Goal: Register for event/course

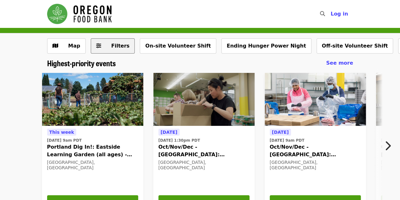
click at [126, 48] on button "Filters" at bounding box center [113, 45] width 44 height 15
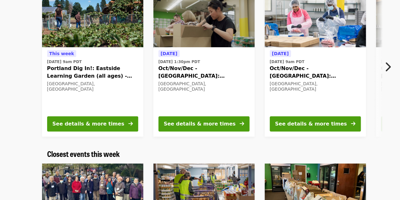
scroll to position [393, 0]
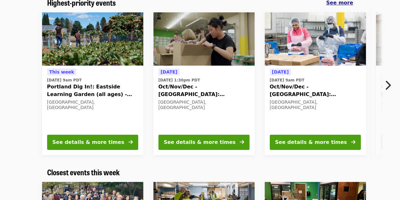
click at [348, 6] on span "See more" at bounding box center [339, 3] width 27 height 6
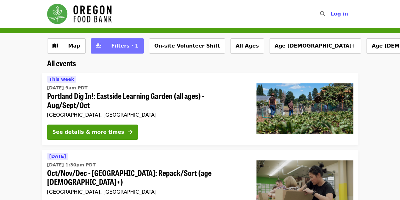
click at [115, 45] on span "Filters · 1" at bounding box center [124, 46] width 27 height 6
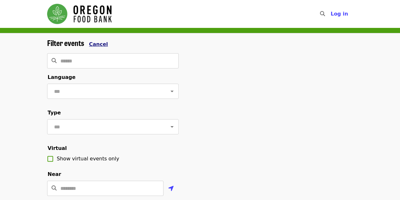
click at [96, 47] on button "Cancel" at bounding box center [98, 44] width 19 height 8
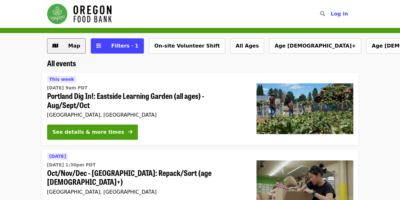
click at [61, 46] on button "Map" at bounding box center [66, 45] width 39 height 15
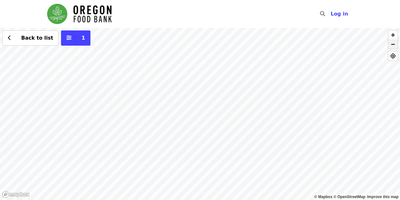
click at [395, 45] on span "button" at bounding box center [392, 44] width 9 height 9
click at [297, 91] on div "Back to list 1" at bounding box center [200, 114] width 400 height 172
click at [196, 111] on div "Back to list 1" at bounding box center [200, 114] width 400 height 172
click at [202, 117] on span "See 2 actions at this location" at bounding box center [191, 118] width 83 height 6
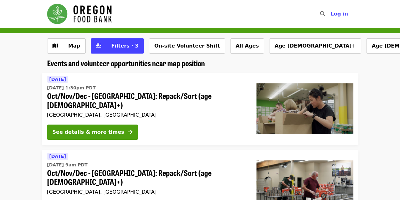
click at [380, 89] on li "[DATE] [DATE] 1:30pm PDT Oct/Nov/Dec - [GEOGRAPHIC_DATA]: Repack/Sort (age [DEM…" at bounding box center [200, 109] width 400 height 72
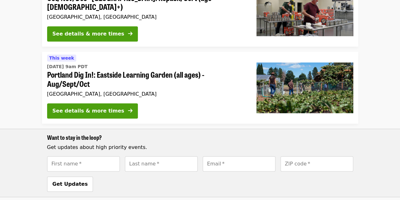
click at [232, 63] on span "[DATE] 9am PDT" at bounding box center [146, 66] width 199 height 7
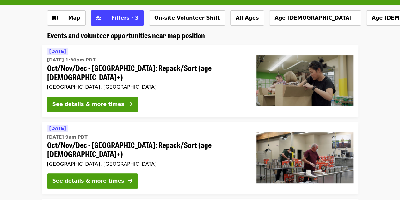
scroll to position [13, 0]
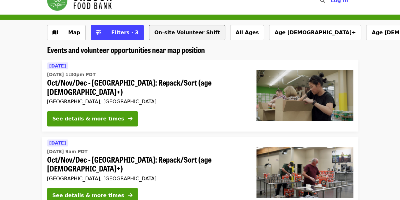
click at [164, 32] on button "On-site Volunteer Shift" at bounding box center [187, 32] width 76 height 15
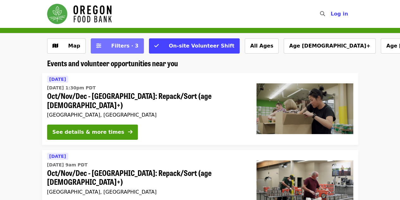
click at [107, 46] on span "Filters · 3" at bounding box center [122, 46] width 34 height 8
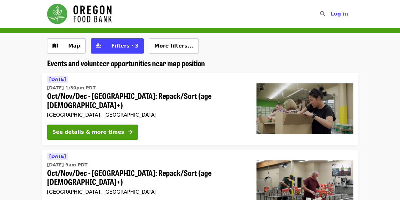
scroll to position [13, 0]
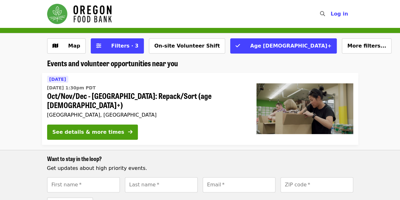
scroll to position [0, 0]
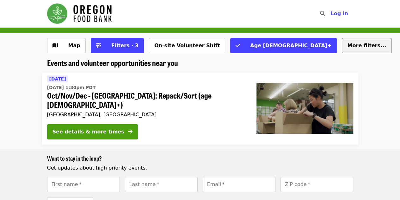
click at [347, 43] on span "More filters..." at bounding box center [366, 45] width 39 height 6
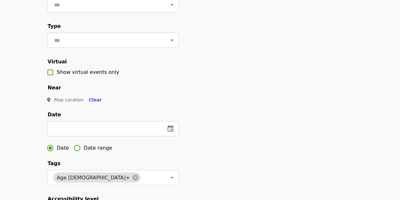
scroll to position [89, 0]
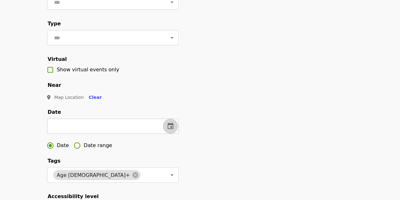
click at [171, 129] on icon "change date" at bounding box center [171, 125] width 6 height 6
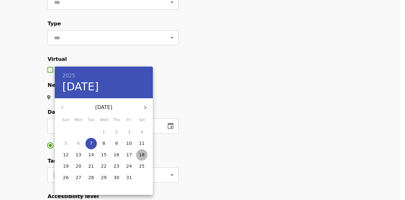
click at [141, 153] on p "18" at bounding box center [142, 154] width 6 height 6
type input "**********"
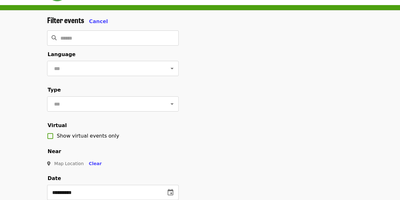
scroll to position [9, 0]
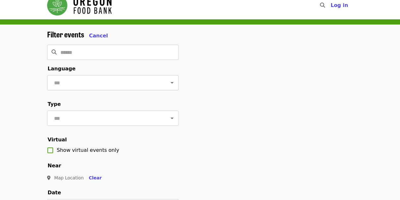
click at [168, 81] on icon "Open" at bounding box center [172, 83] width 8 height 8
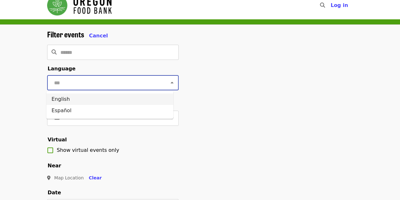
click at [140, 101] on li "English" at bounding box center [109, 98] width 127 height 11
type input "*******"
click at [170, 119] on icon "Open" at bounding box center [171, 118] width 3 height 2
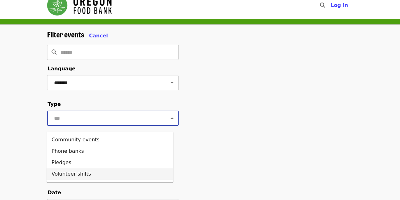
click at [129, 179] on li "Volunteer shifts" at bounding box center [109, 173] width 127 height 11
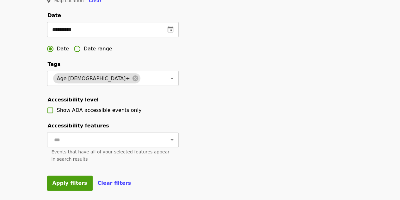
scroll to position [232, 0]
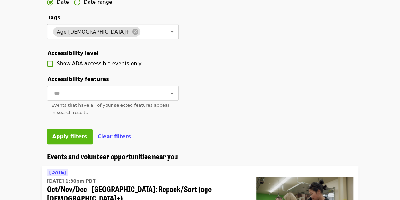
click at [69, 139] on span "Apply filters" at bounding box center [69, 136] width 35 height 6
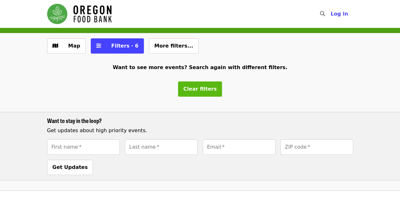
click at [200, 86] on span "Clear filters" at bounding box center [200, 89] width 34 height 6
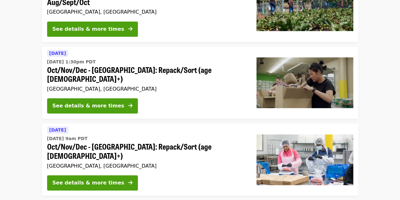
scroll to position [146, 0]
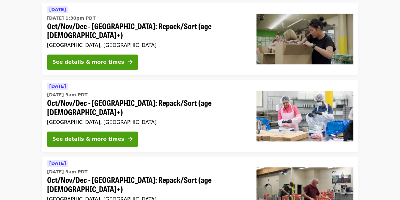
drag, startPoint x: 179, startPoint y: 52, endPoint x: 224, endPoint y: 184, distance: 140.4
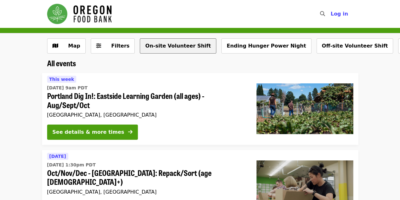
click at [159, 45] on button "On-site Volunteer Shift" at bounding box center [178, 45] width 76 height 15
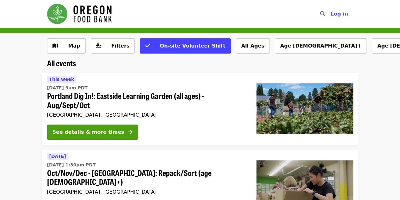
scroll to position [2, 0]
